Goal: Navigation & Orientation: Go to known website

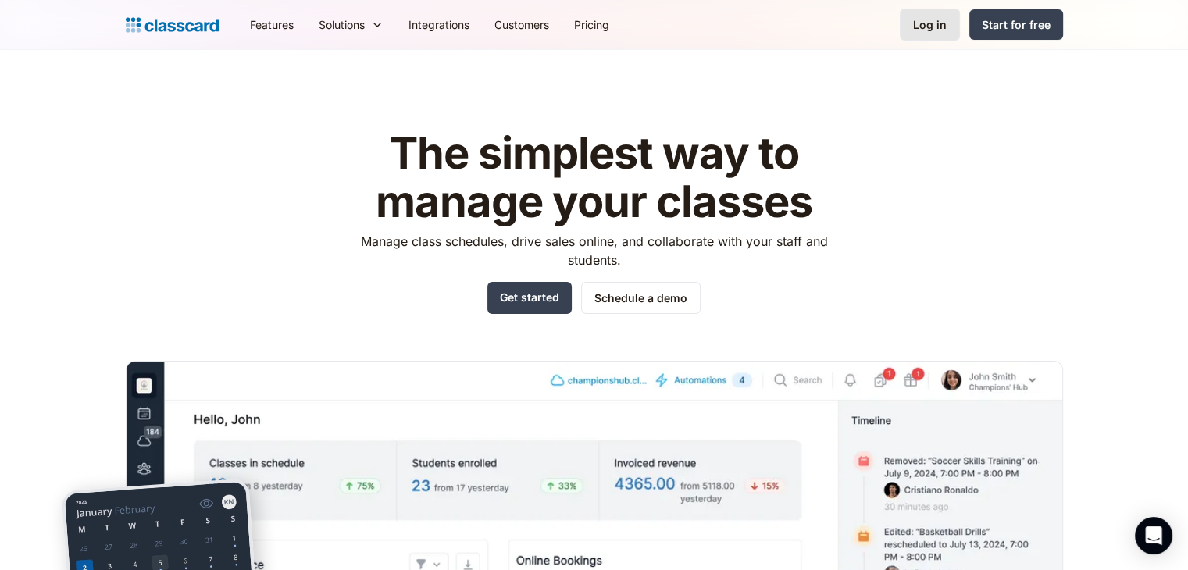
click at [928, 30] on div "Log in" at bounding box center [930, 24] width 34 height 16
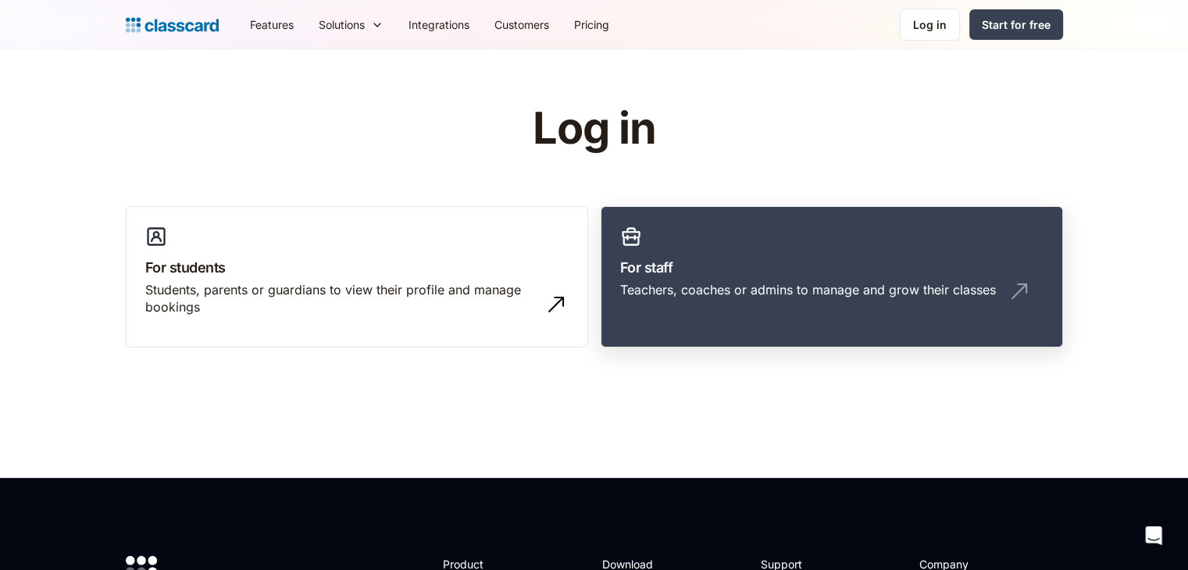
click at [747, 231] on link "For staff Teachers, coaches or admins to manage and grow their classes" at bounding box center [832, 277] width 463 height 142
